Goal: Task Accomplishment & Management: Manage account settings

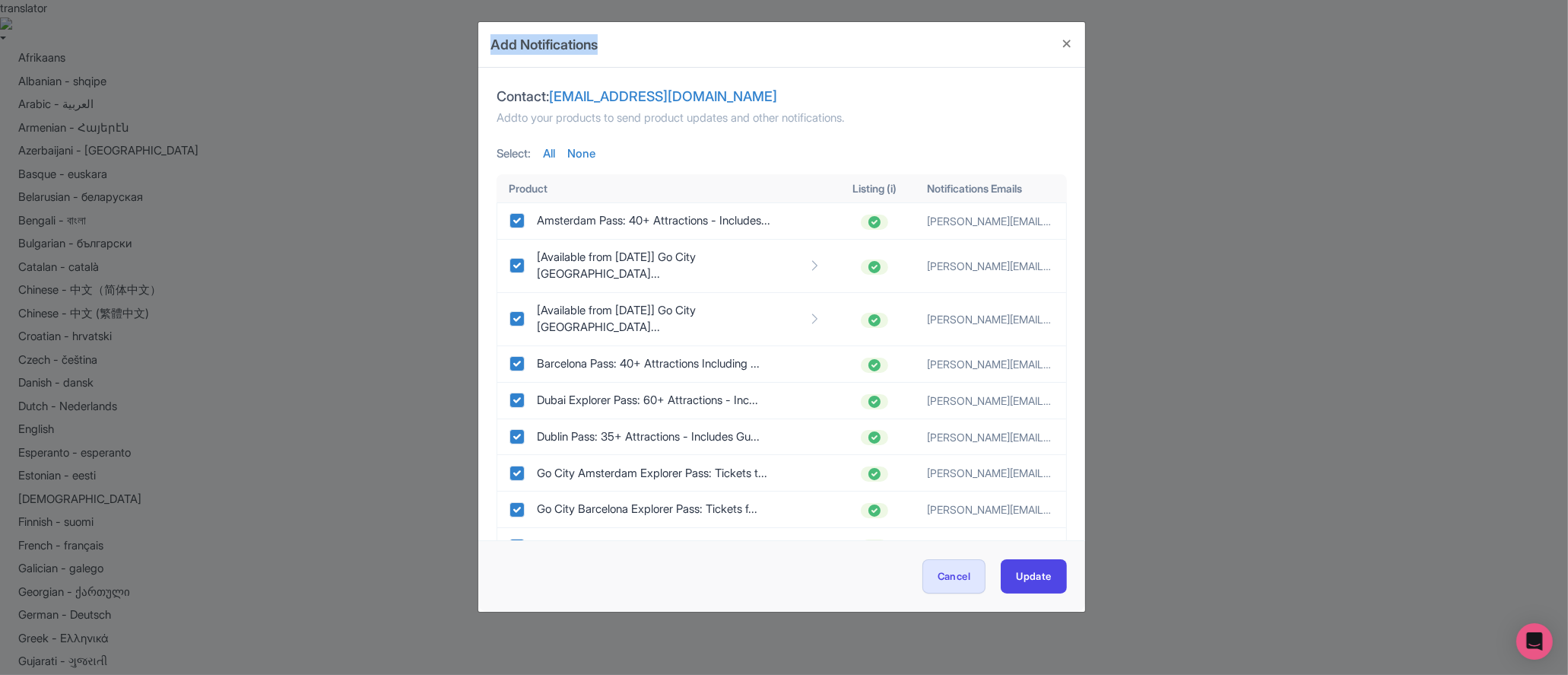
drag, startPoint x: 645, startPoint y: 50, endPoint x: 436, endPoint y: 44, distance: 209.1
click at [436, 44] on div "Add Notifications Contact: product@gl-tours.com Add to your products to send pr…" at bounding box center [784, 337] width 1568 height 675
copy h4 "Add Notifications"
click at [1185, 211] on div "Add Notifications Contact: product@gl-tours.com Add to your products to send pr…" at bounding box center [784, 337] width 1568 height 675
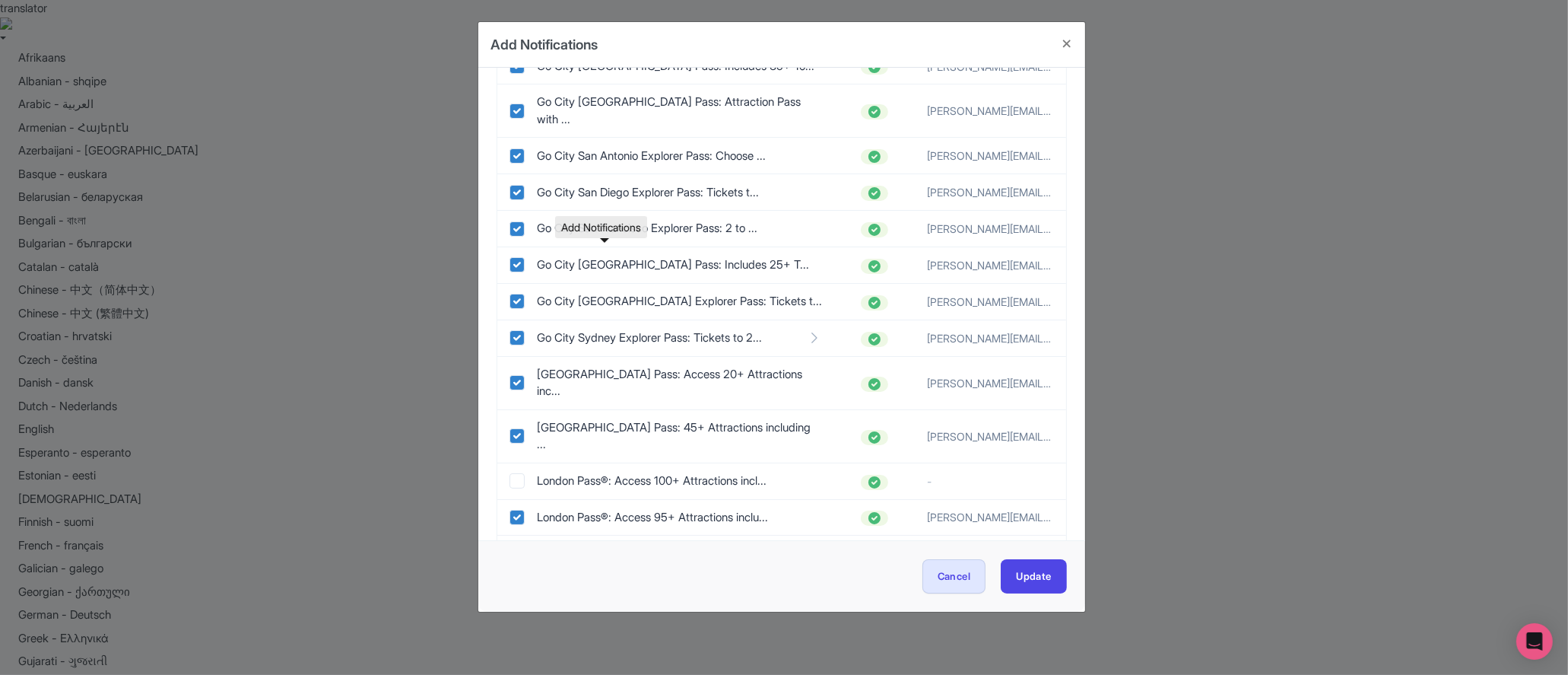
scroll to position [1699, 0]
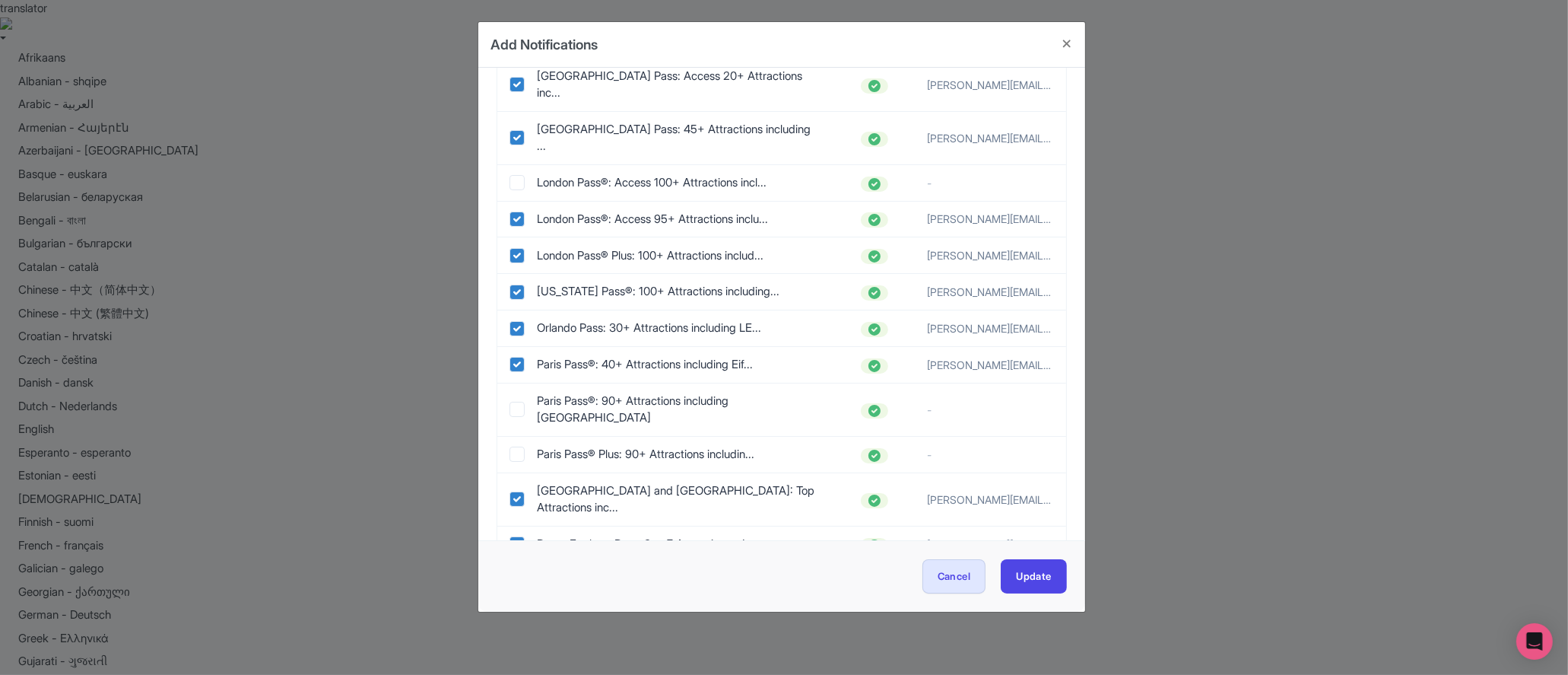
click at [1374, 376] on div "Add Notifications Contact: product@gl-tours.com Add to your products to send pr…" at bounding box center [784, 337] width 1568 height 675
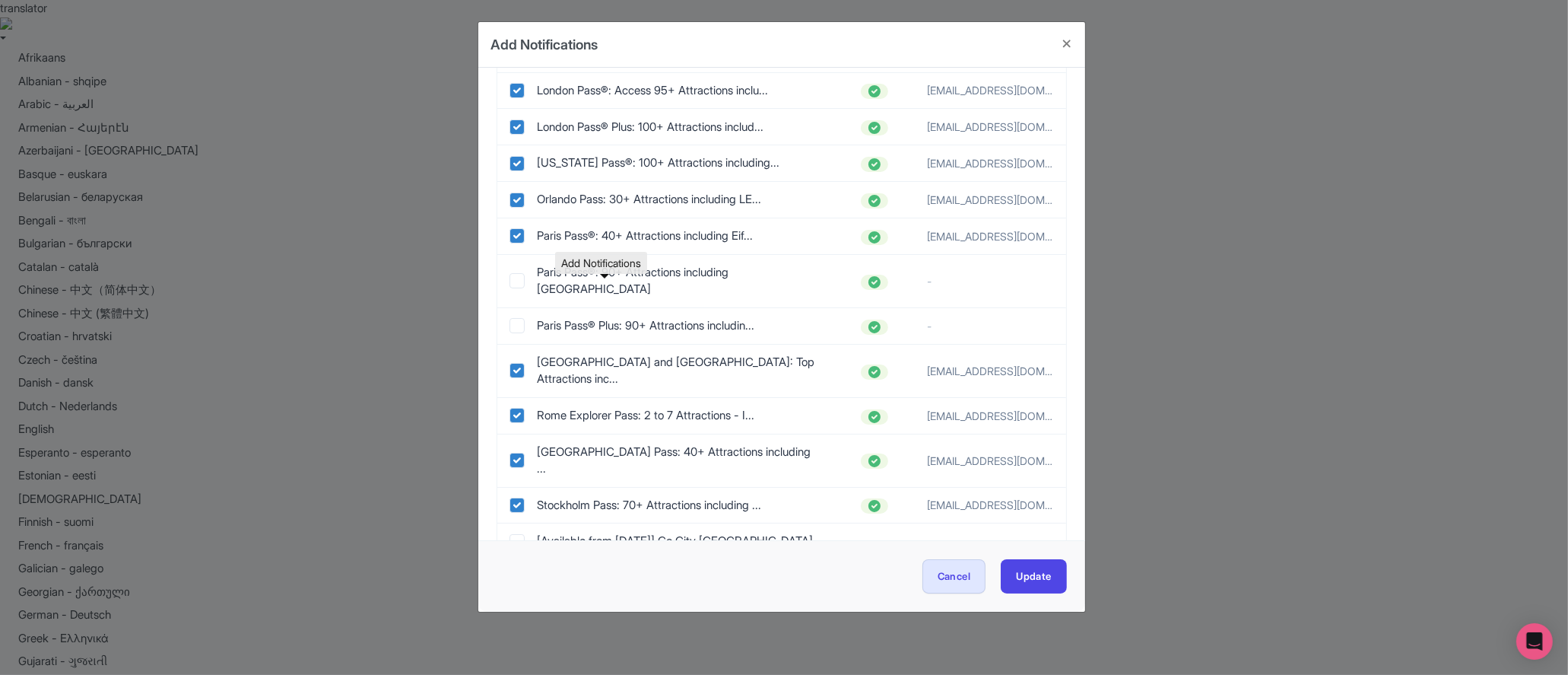
scroll to position [1829, 0]
click at [1269, 343] on div "Add Notifications Contact: m.rozanski@gl-tours.com Add to your products to send…" at bounding box center [784, 337] width 1568 height 675
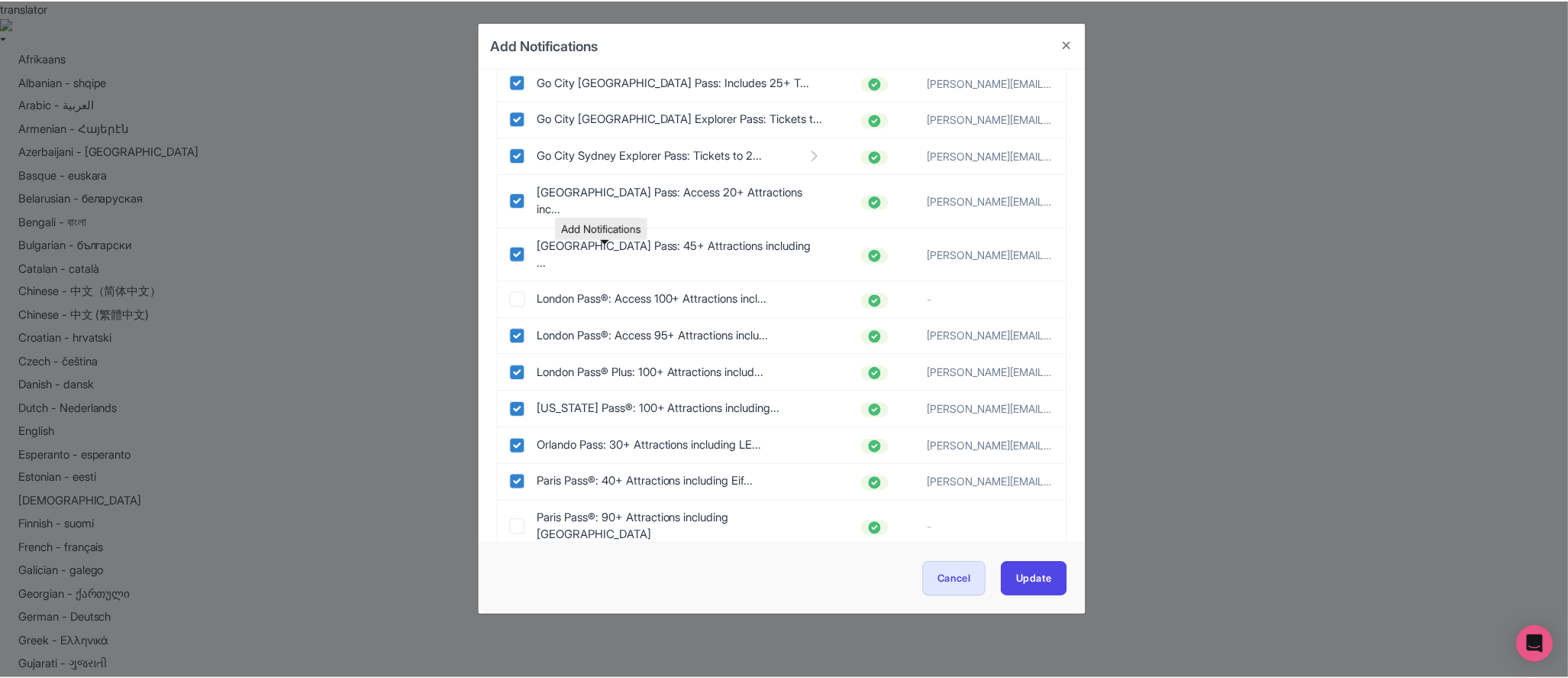
scroll to position [1587, 0]
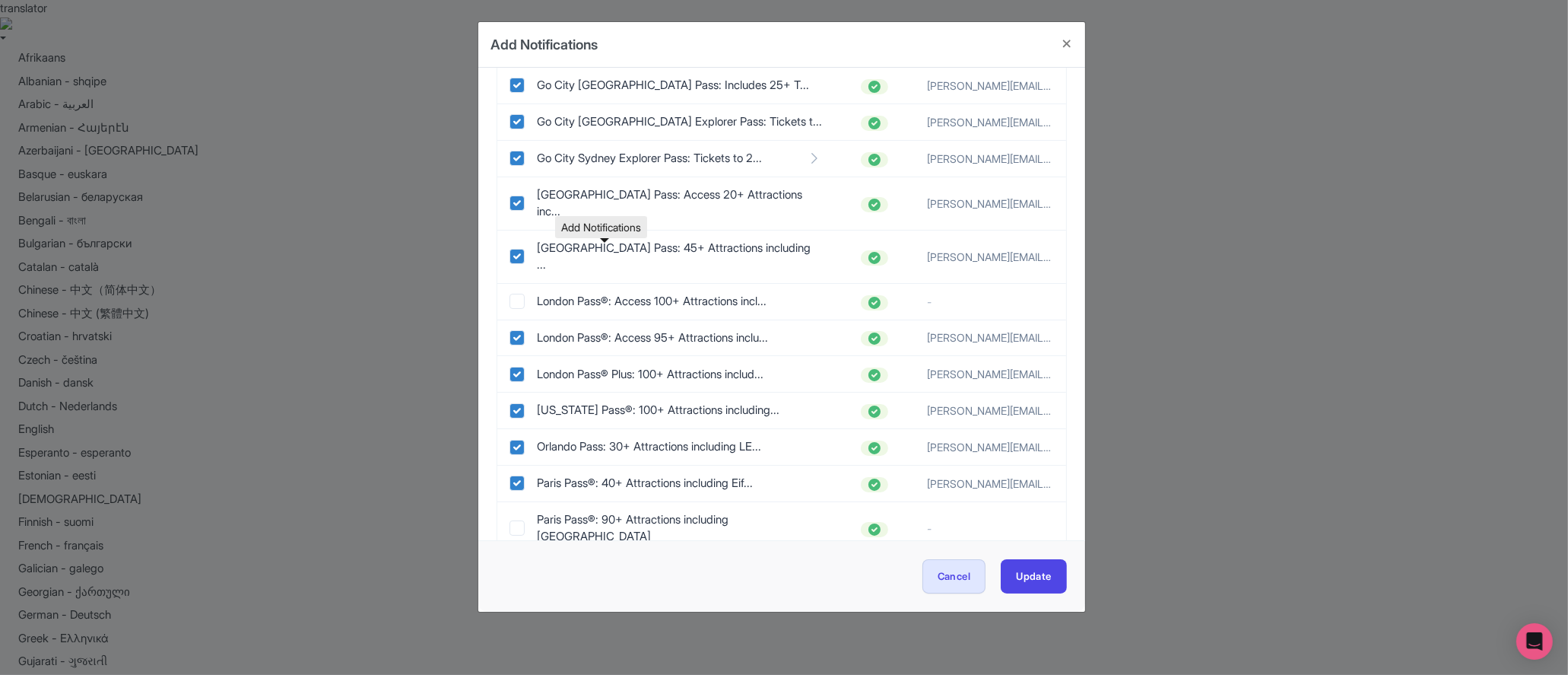
click at [1194, 317] on div "Add Notifications Contact: product@gl-tours.com Add to your products to send pr…" at bounding box center [784, 337] width 1568 height 675
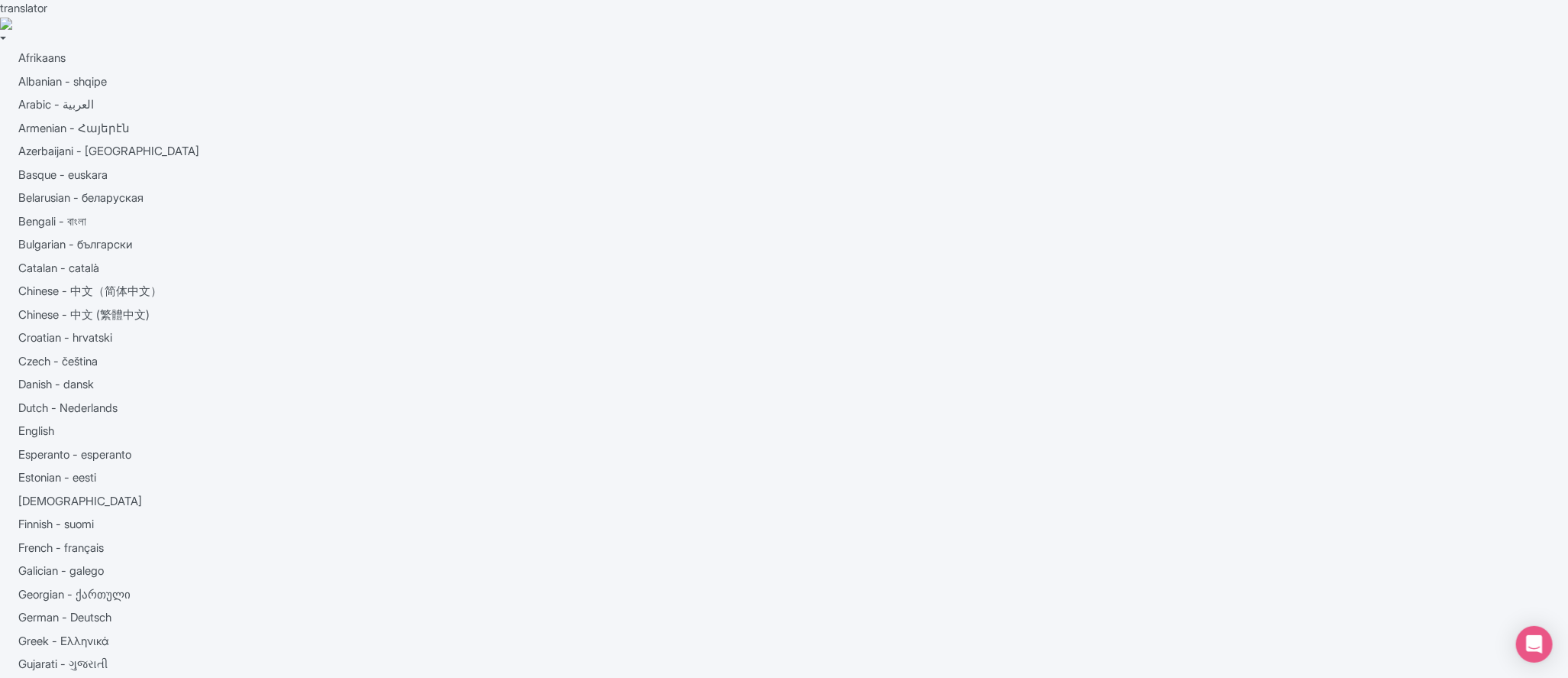
drag, startPoint x: 540, startPoint y: 197, endPoint x: 741, endPoint y: 189, distance: 201.2
copy span "Go City Los Angeles Pass"
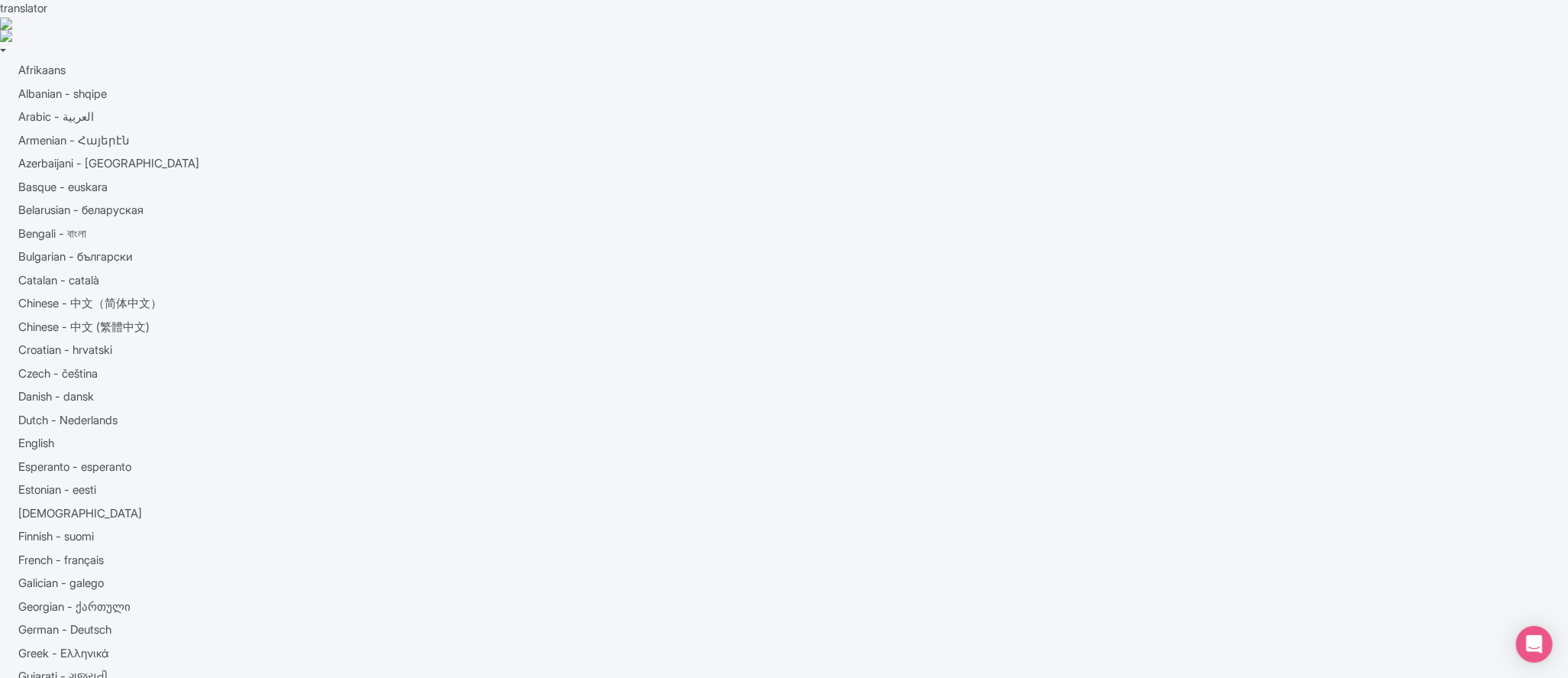
drag, startPoint x: 992, startPoint y: 251, endPoint x: 1040, endPoint y: 249, distance: 48.0
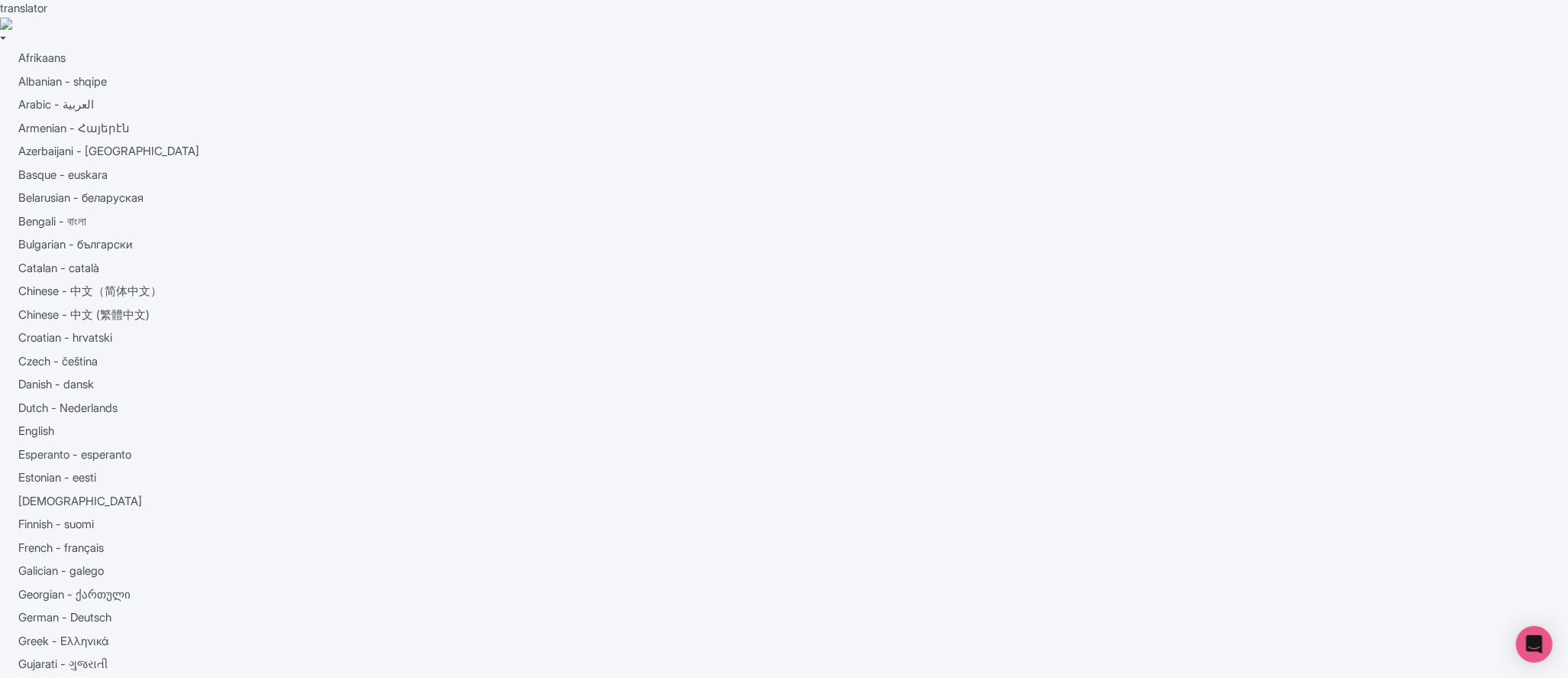
copy span "GL-Tours"
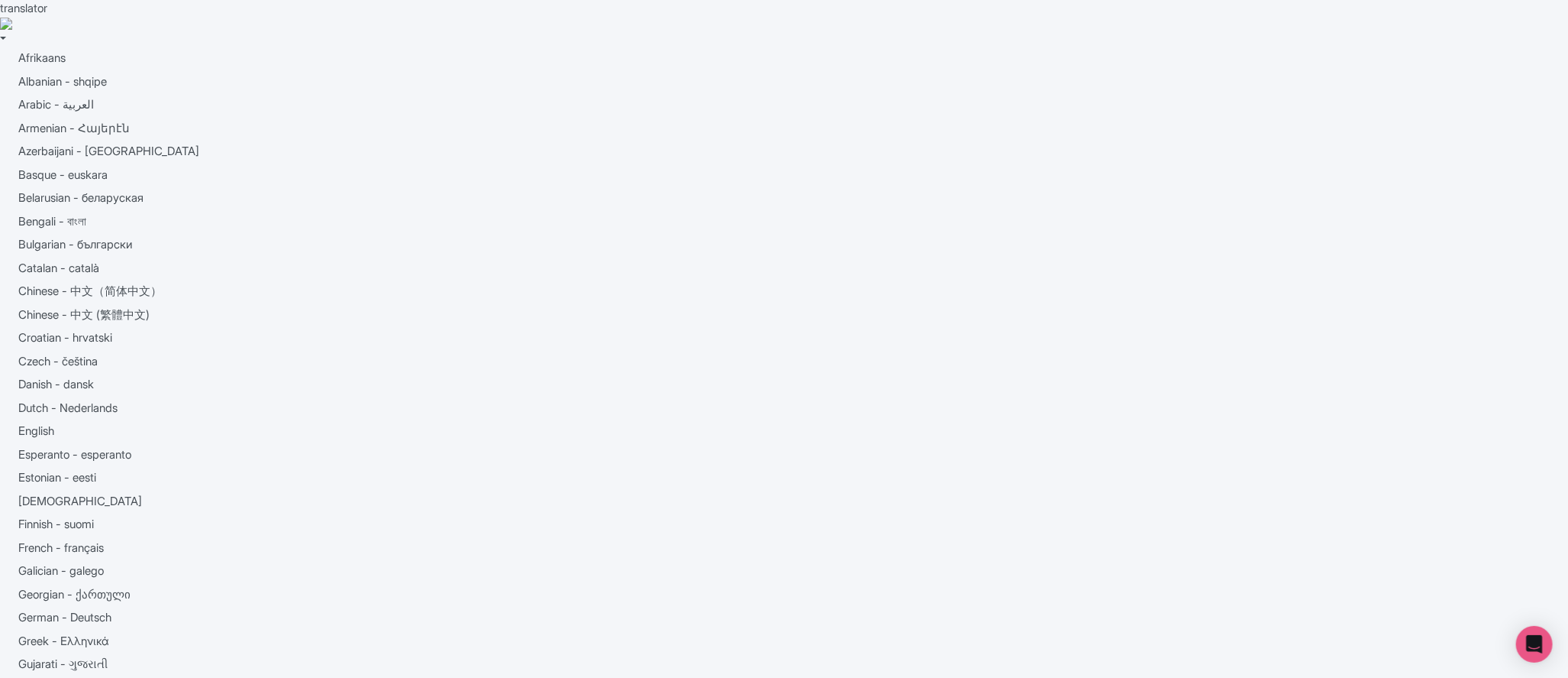
paste input "GL-Tours"
type input "GL-Tours"
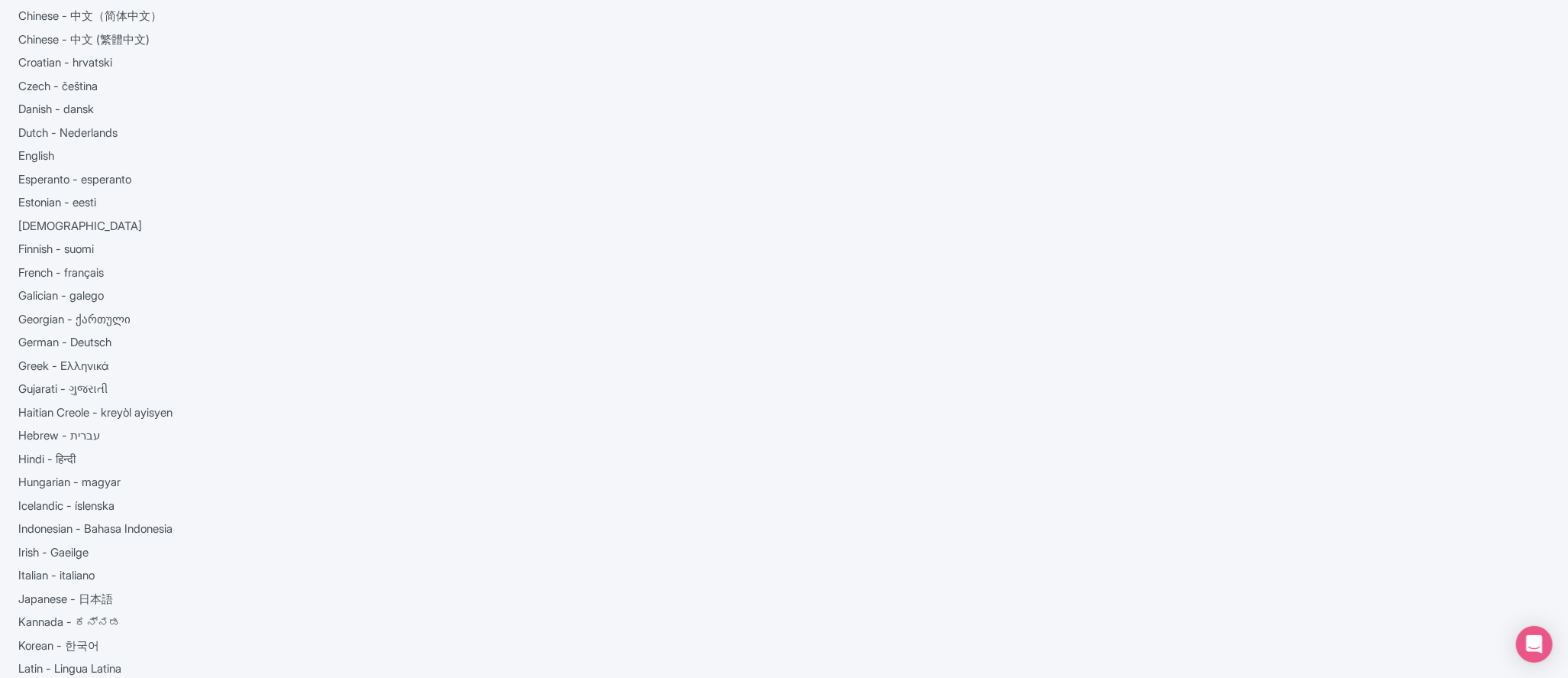
scroll to position [270, 0]
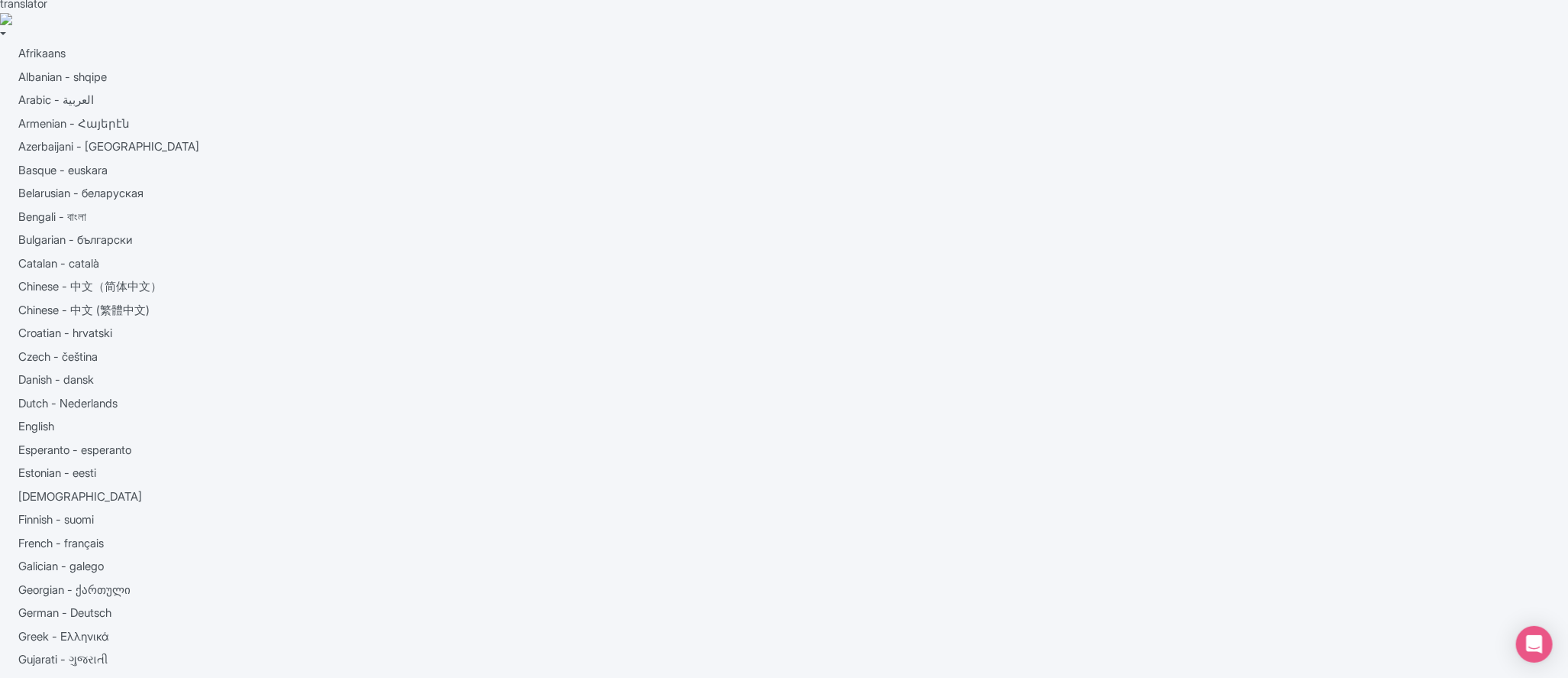
scroll to position [0, 0]
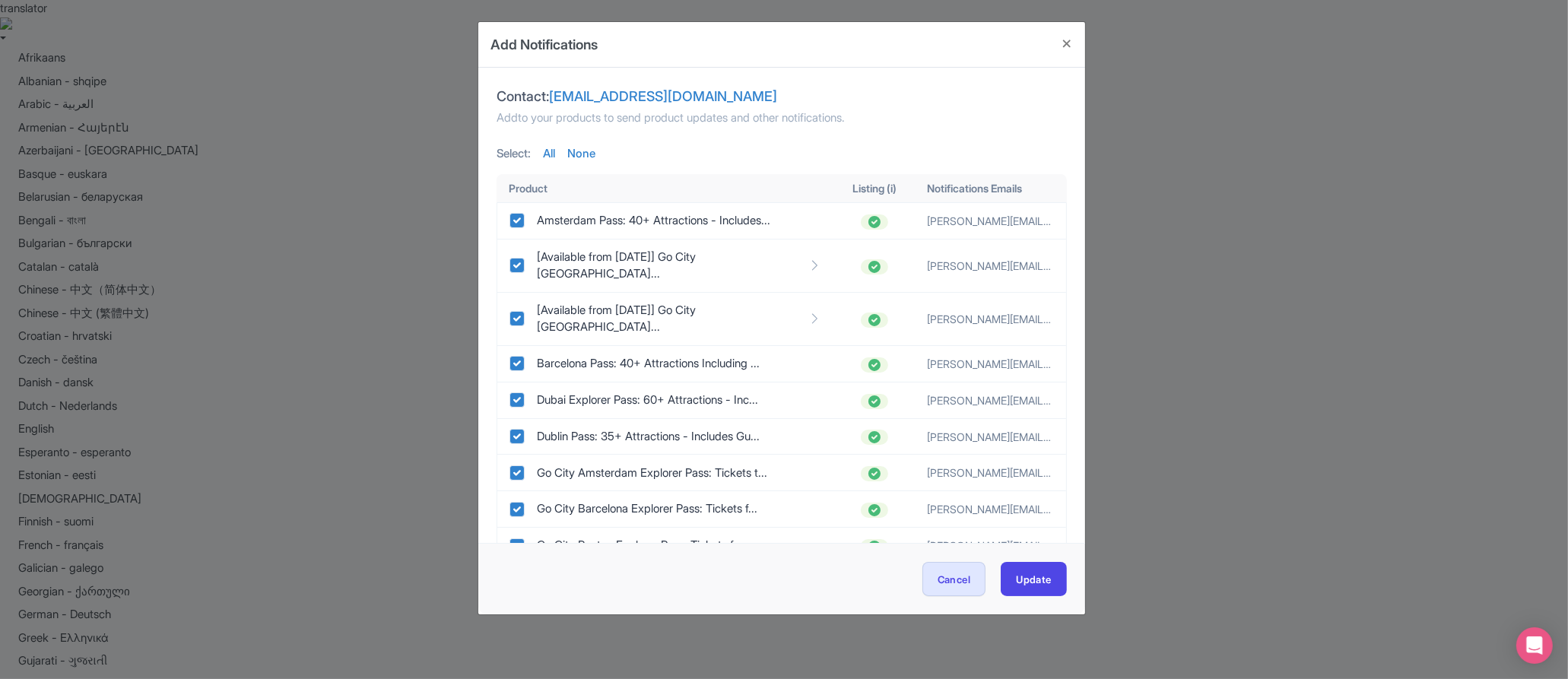
click at [1341, 289] on div "Add Notifications Contact: product@gl-tours.com Add to your products to send pr…" at bounding box center [784, 340] width 1568 height 679
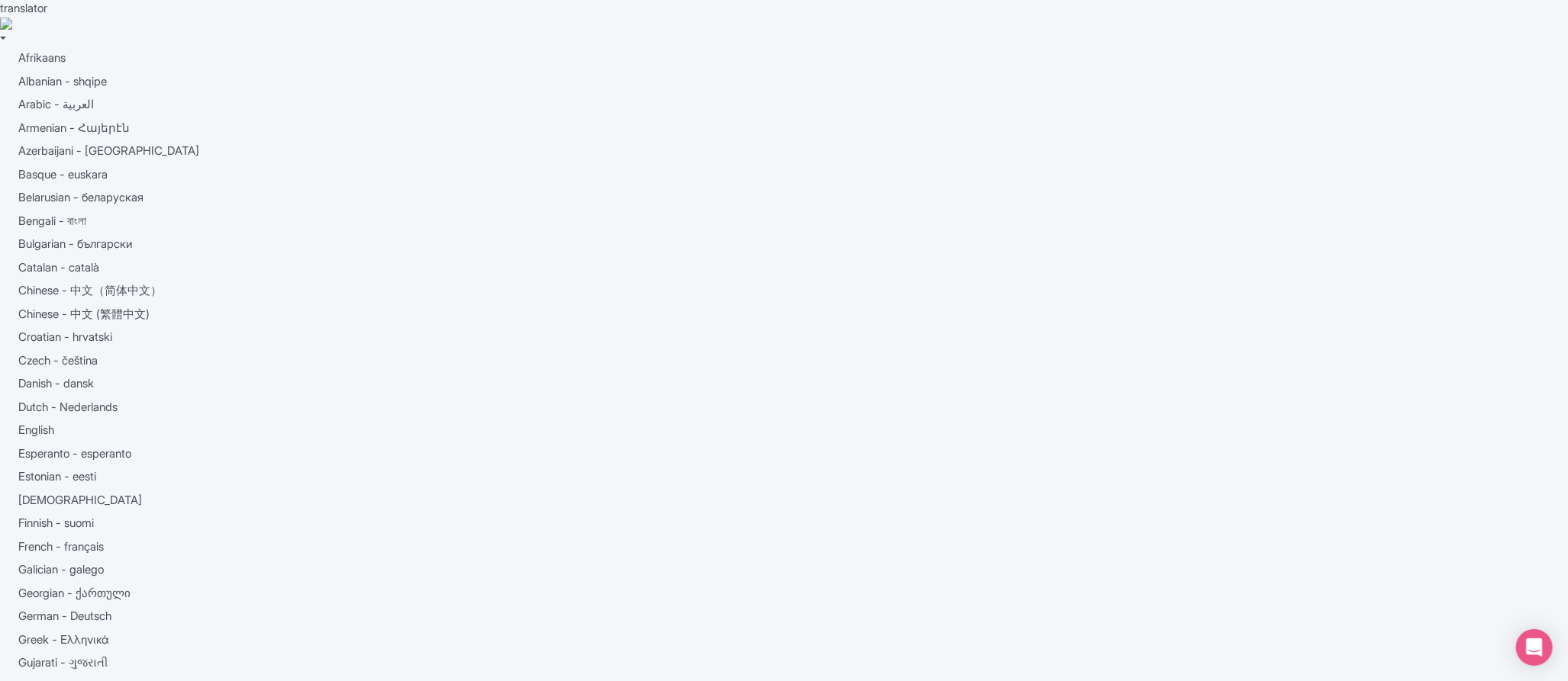
drag, startPoint x: 561, startPoint y: 146, endPoint x: 402, endPoint y: 140, distance: 159.1
type input "g"
click button "Filter" at bounding box center [0, 0] width 0 height 0
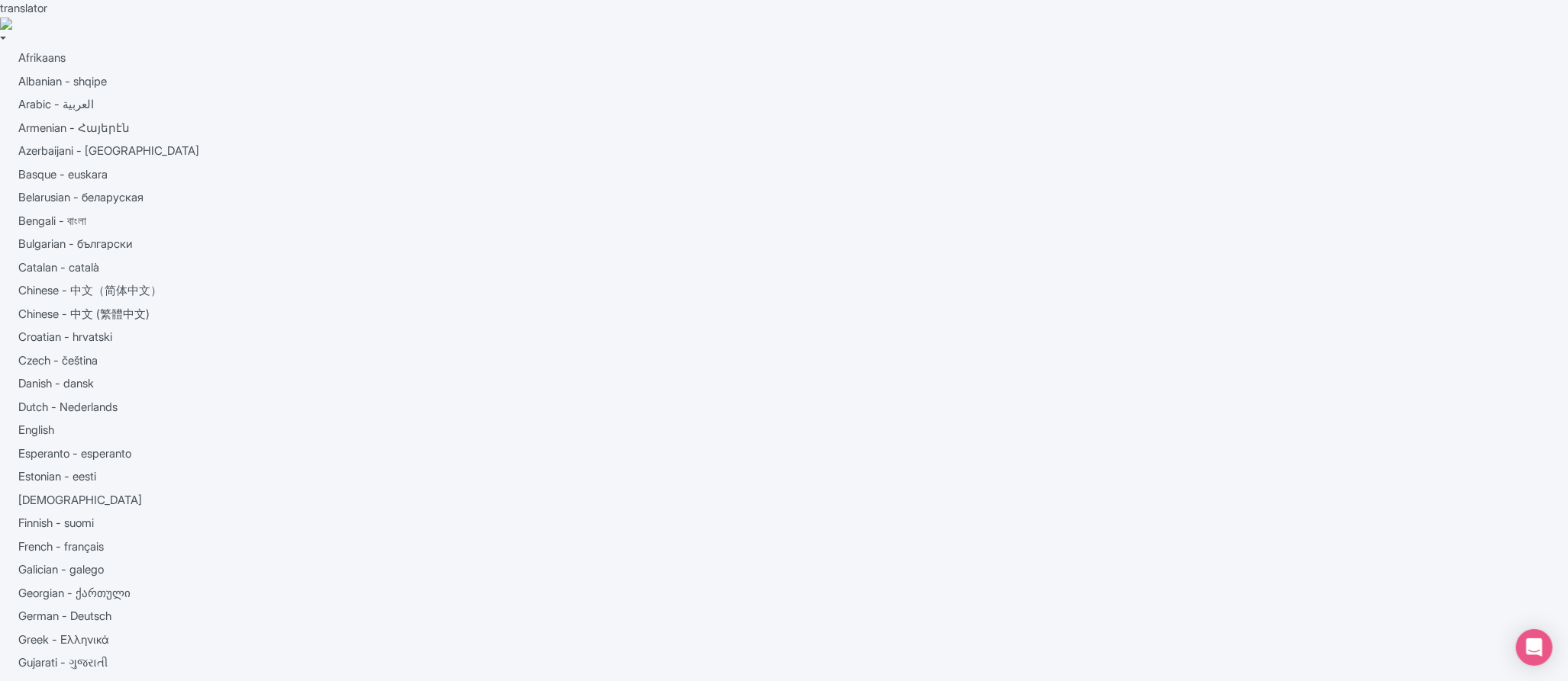
drag, startPoint x: 787, startPoint y: 195, endPoint x: 658, endPoint y: 192, distance: 129.0
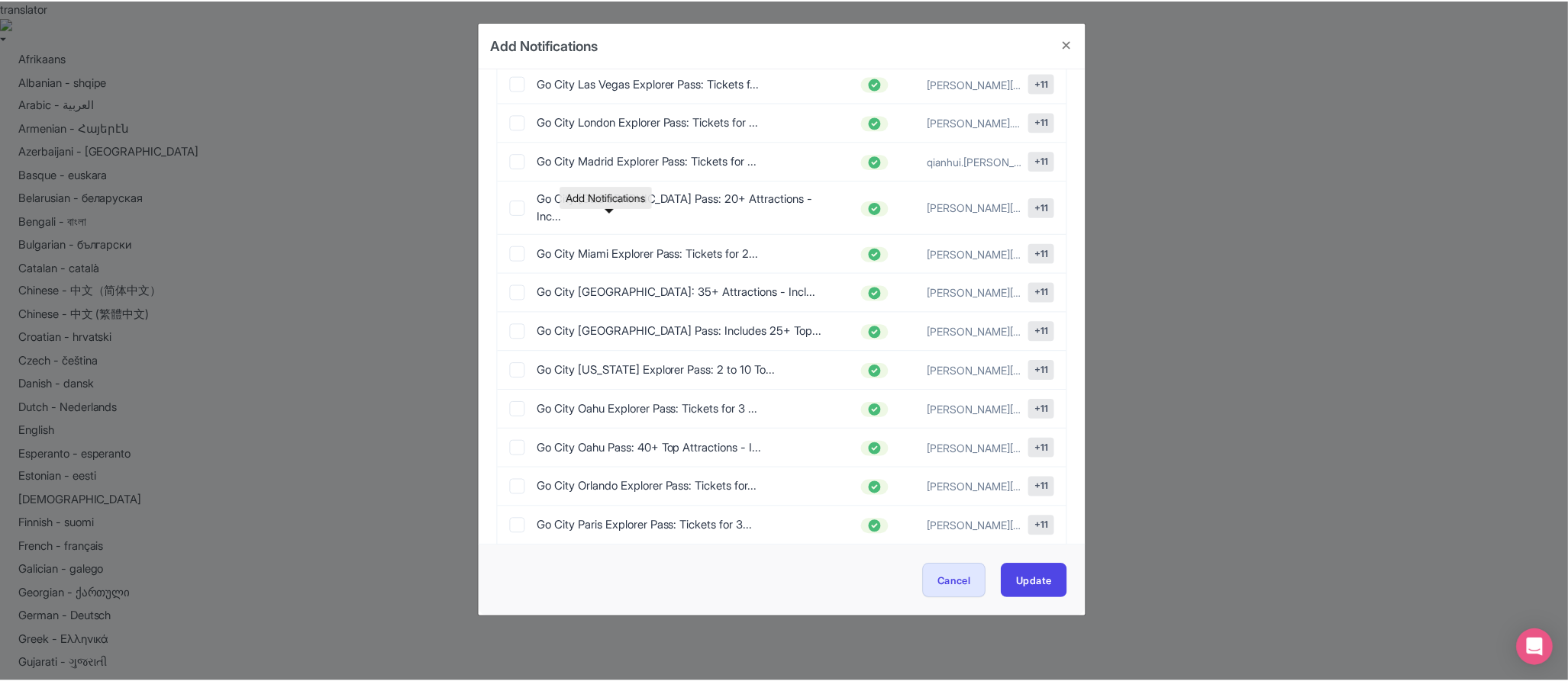
scroll to position [1936, 0]
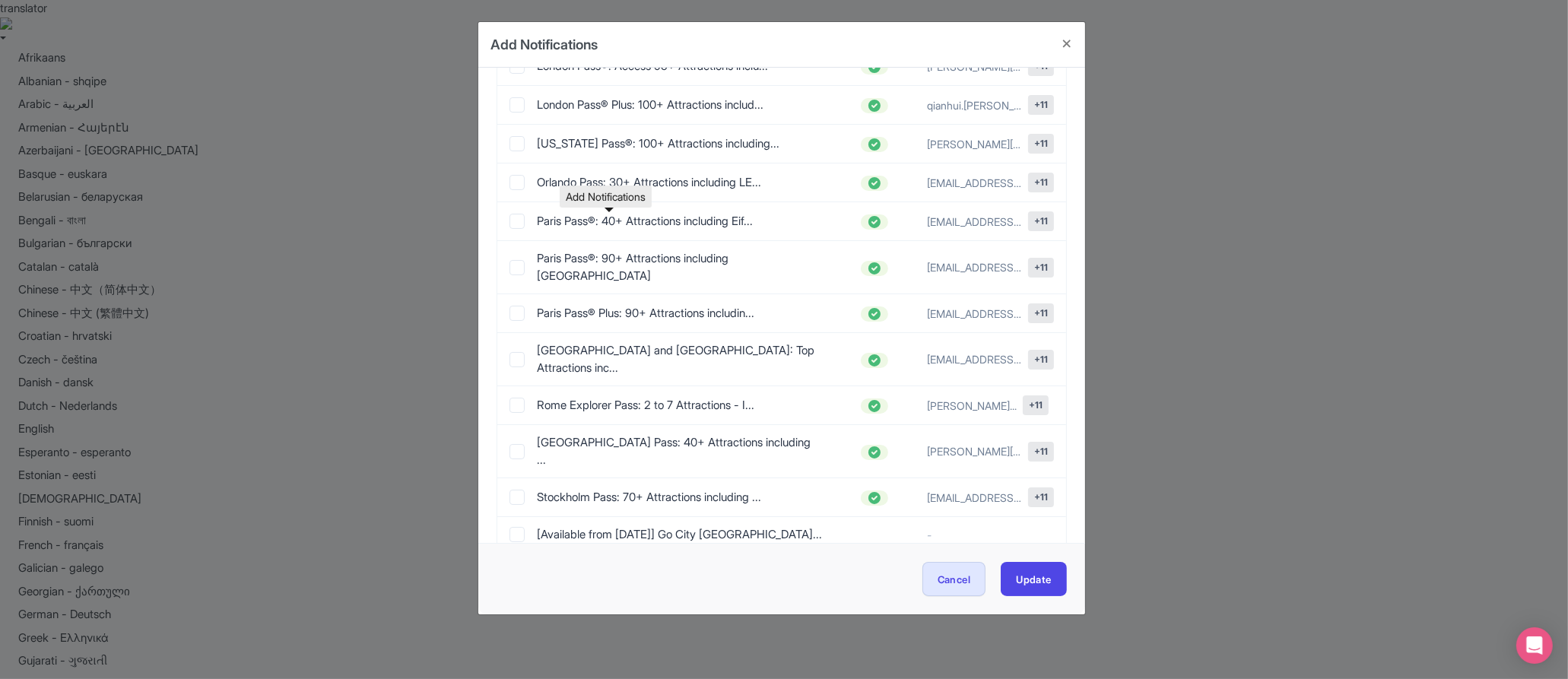
click at [1496, 379] on div "Add Notifications Contact: [PERSON_NAME][EMAIL_ADDRESS][DOMAIN_NAME] Add to you…" at bounding box center [784, 340] width 1568 height 679
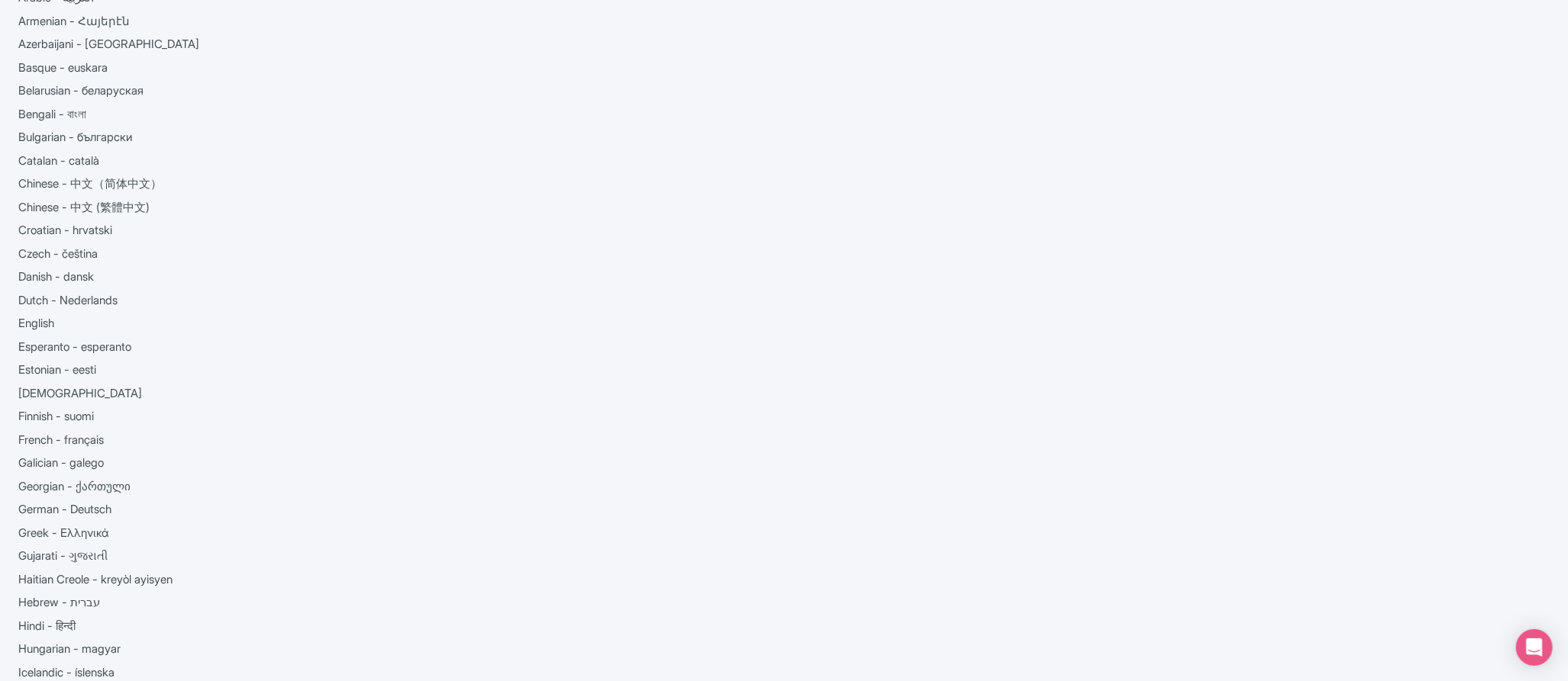
scroll to position [127, 0]
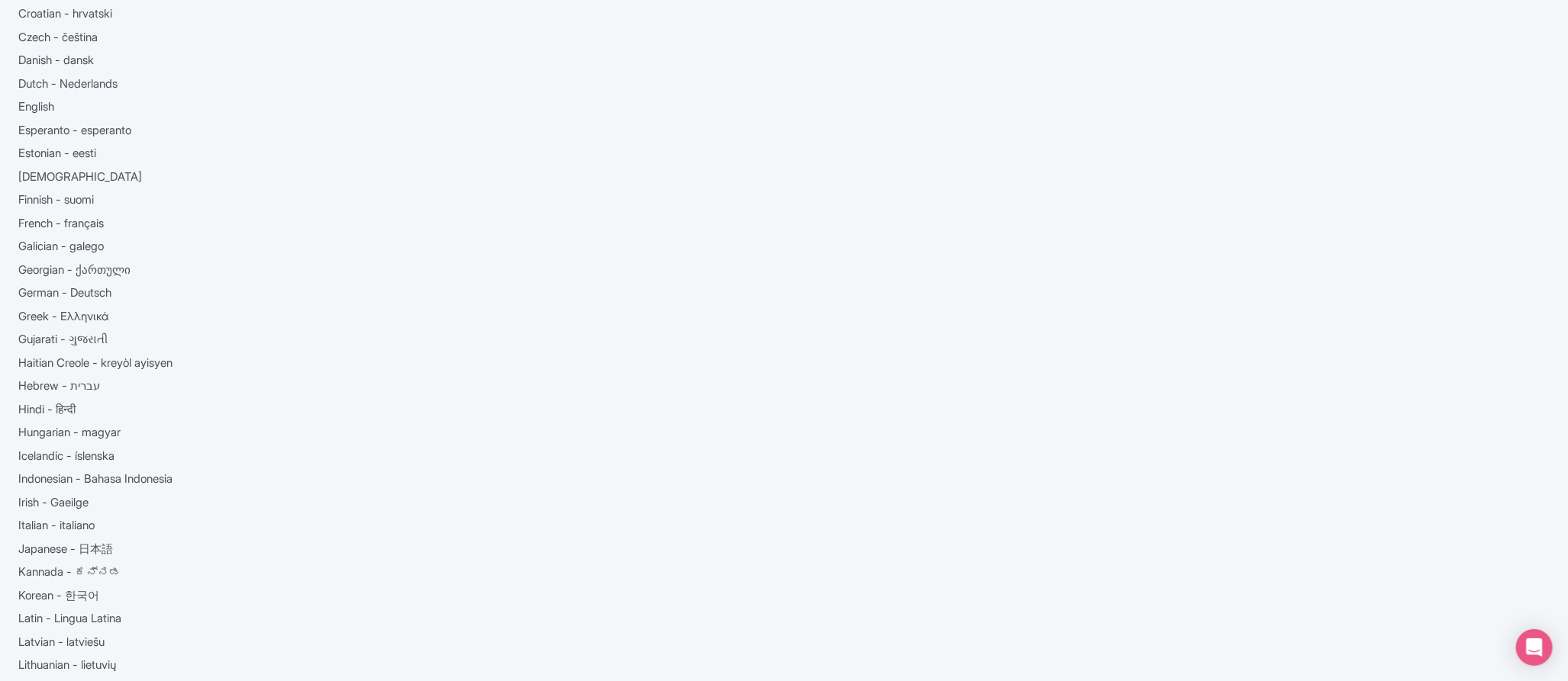
scroll to position [352, 0]
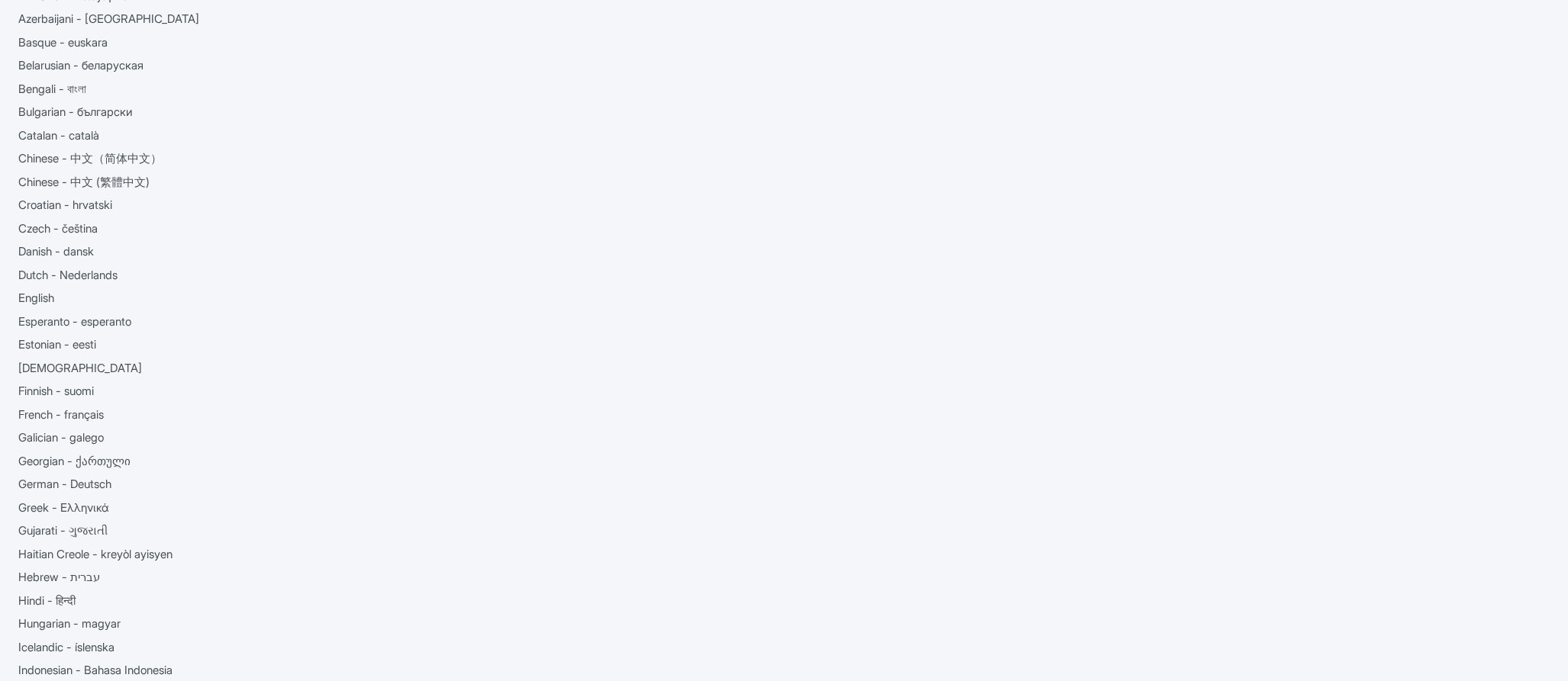
scroll to position [142, 0]
